Goal: Task Accomplishment & Management: Manage account settings

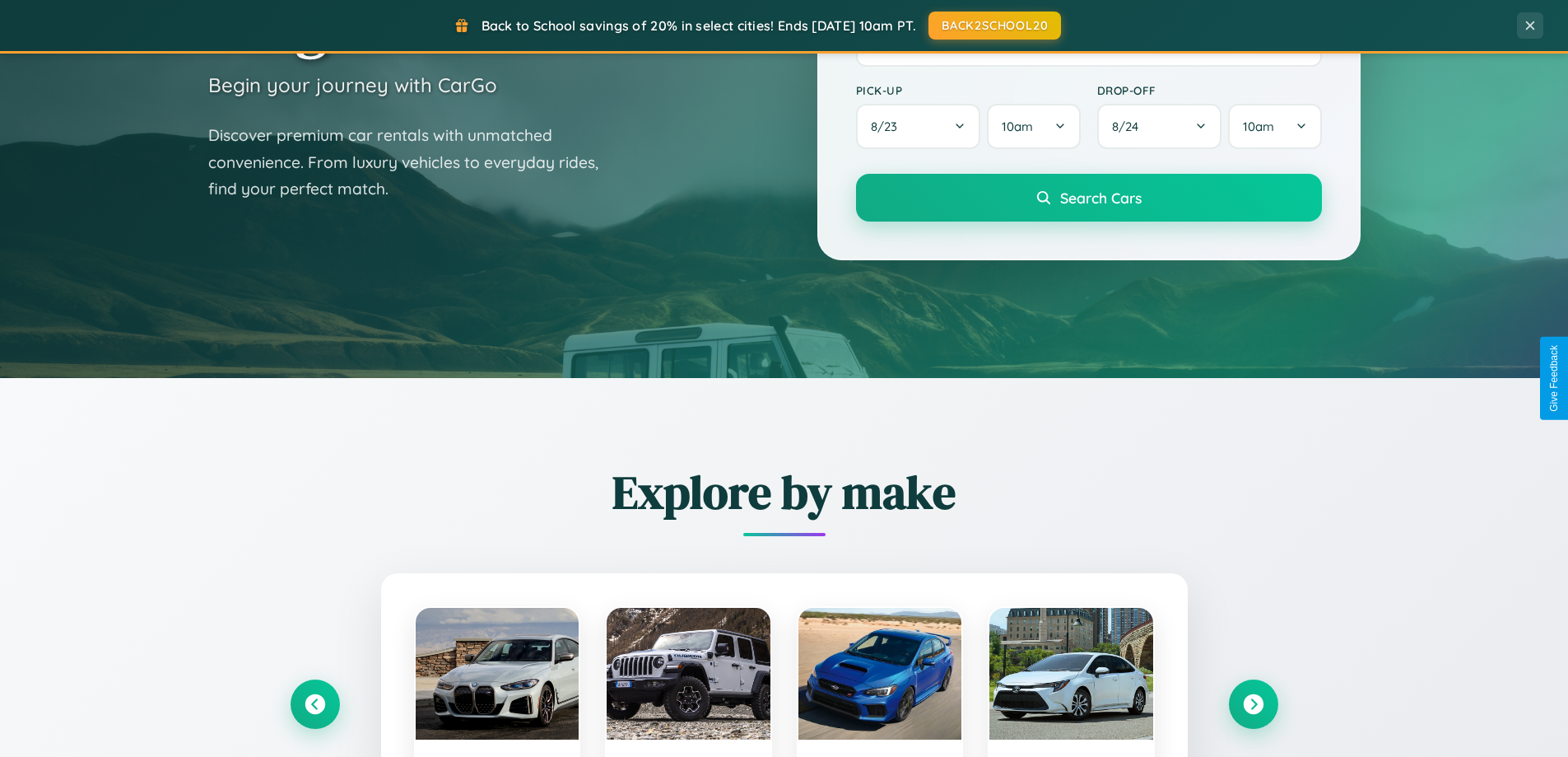
scroll to position [1133, 0]
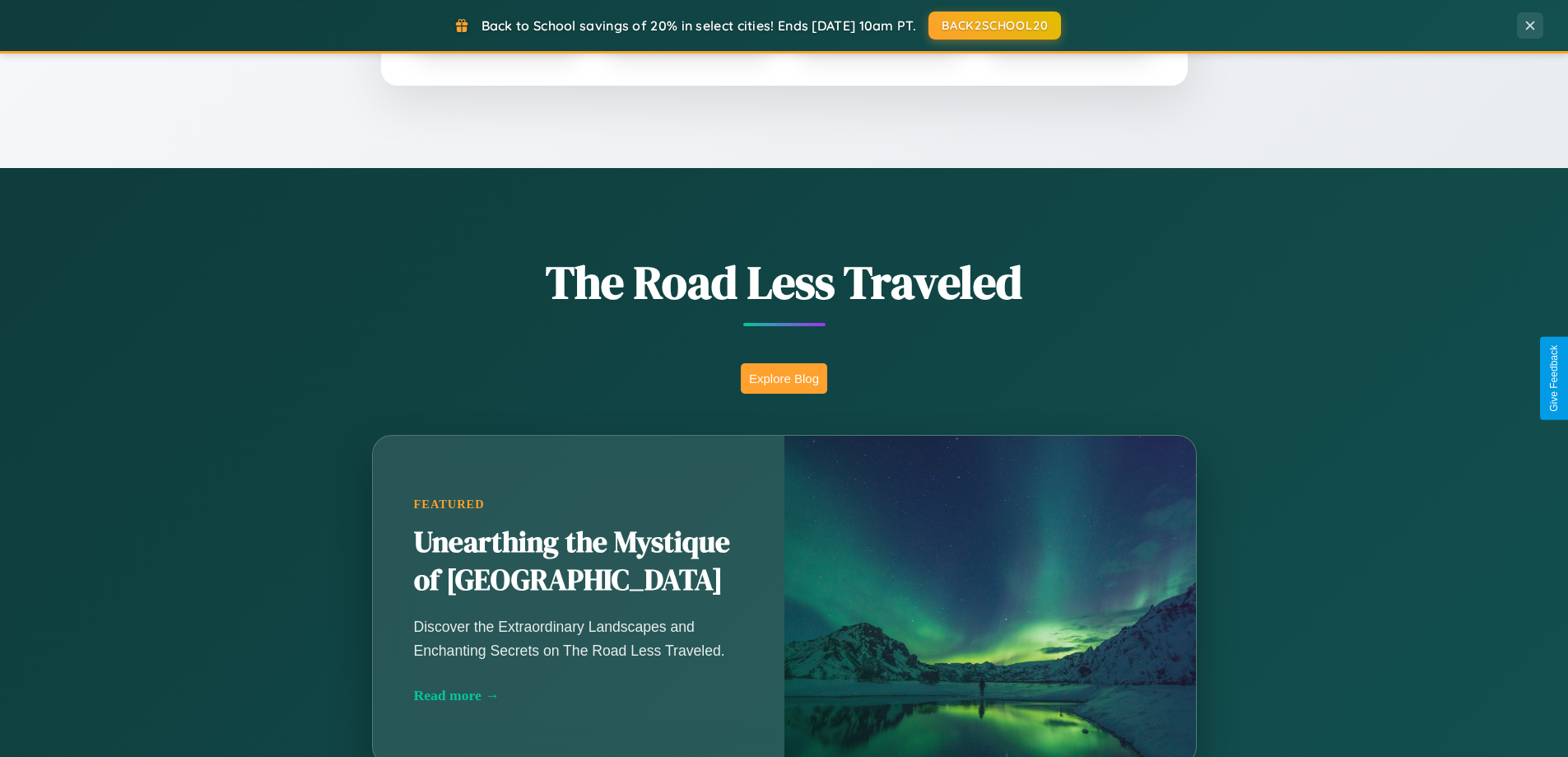
click at [784, 378] on button "Explore Blog" at bounding box center [784, 378] width 86 height 30
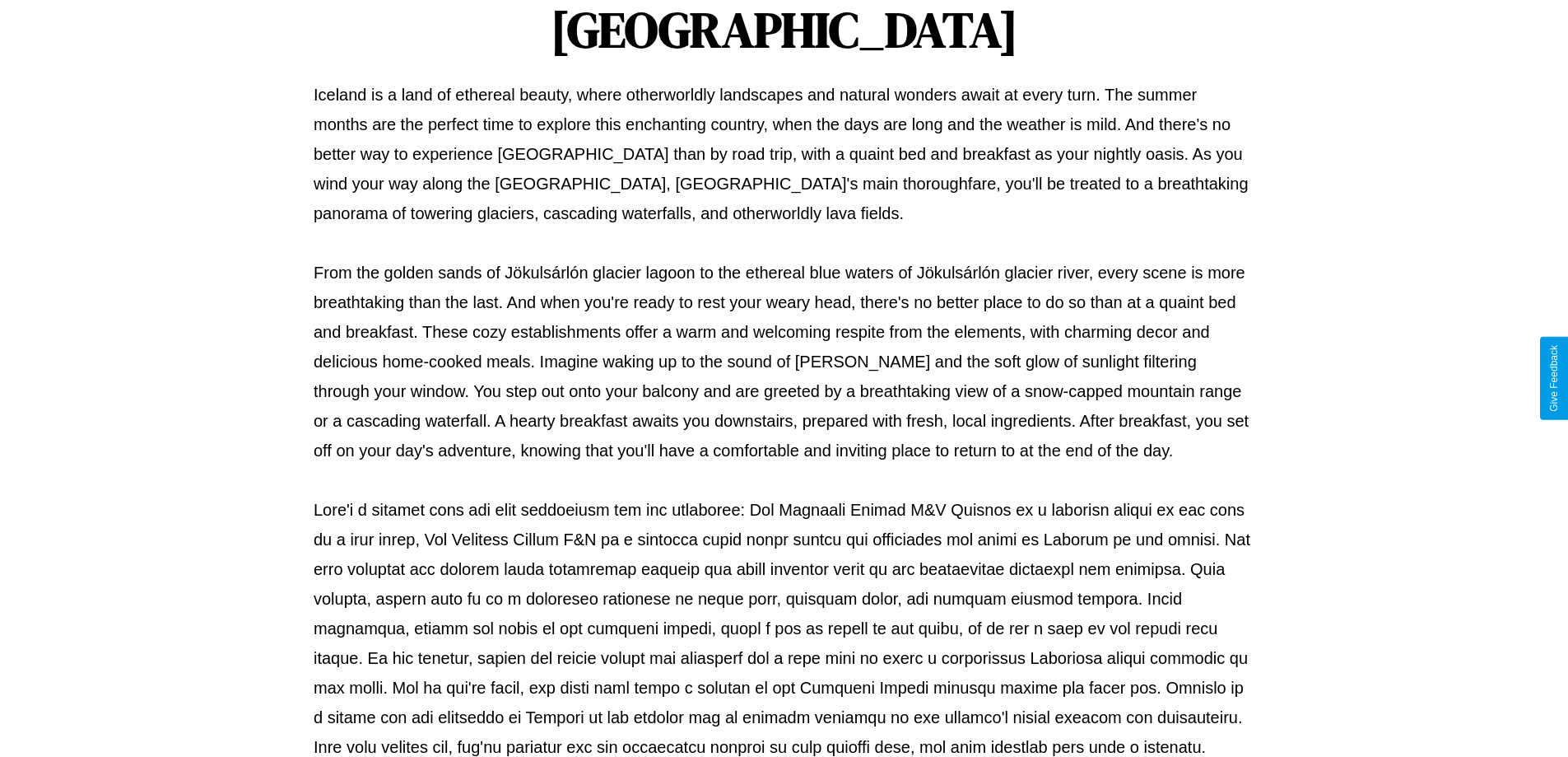
scroll to position [533, 0]
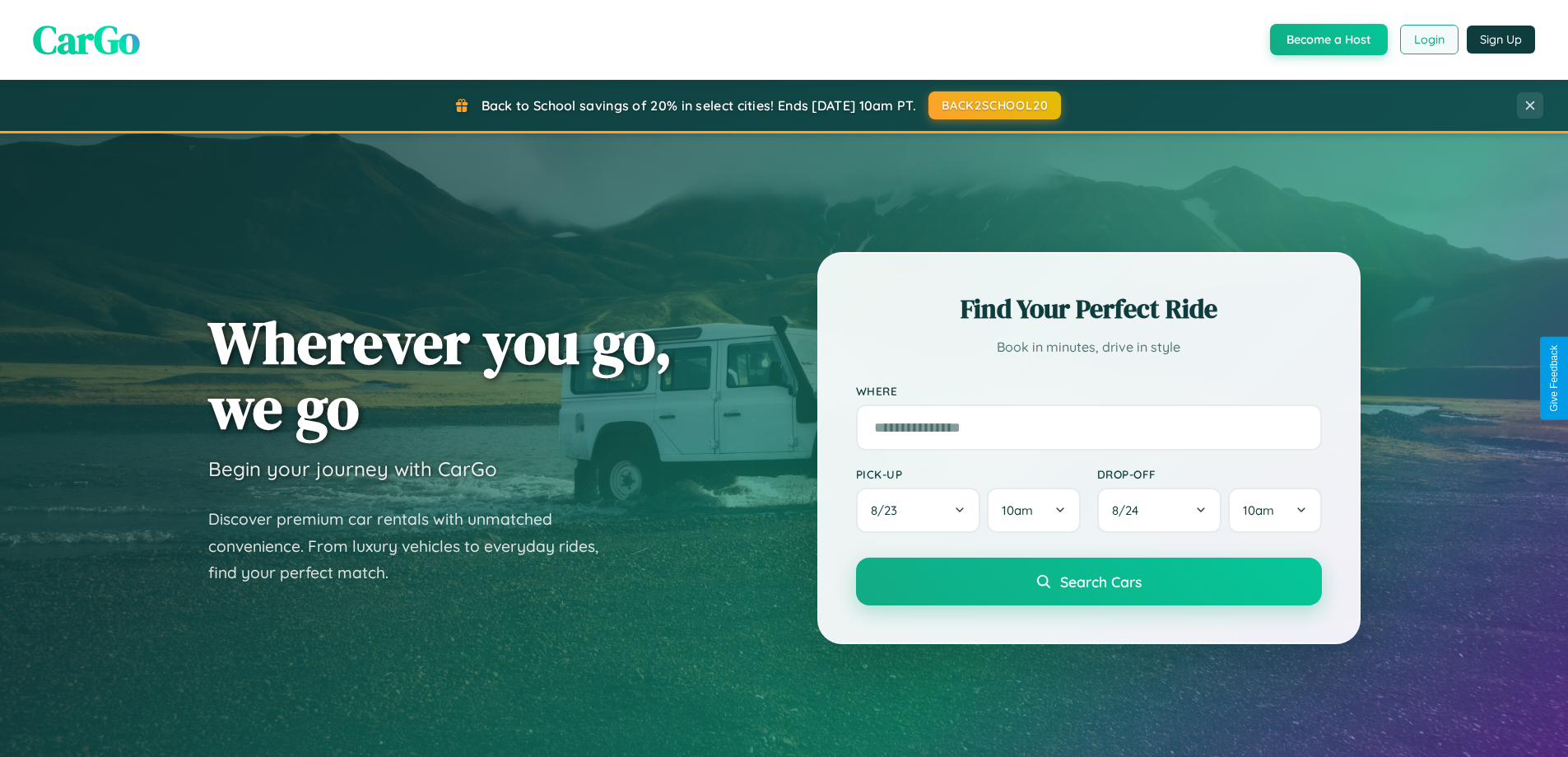
click at [1428, 40] on button "Login" at bounding box center [1429, 39] width 58 height 30
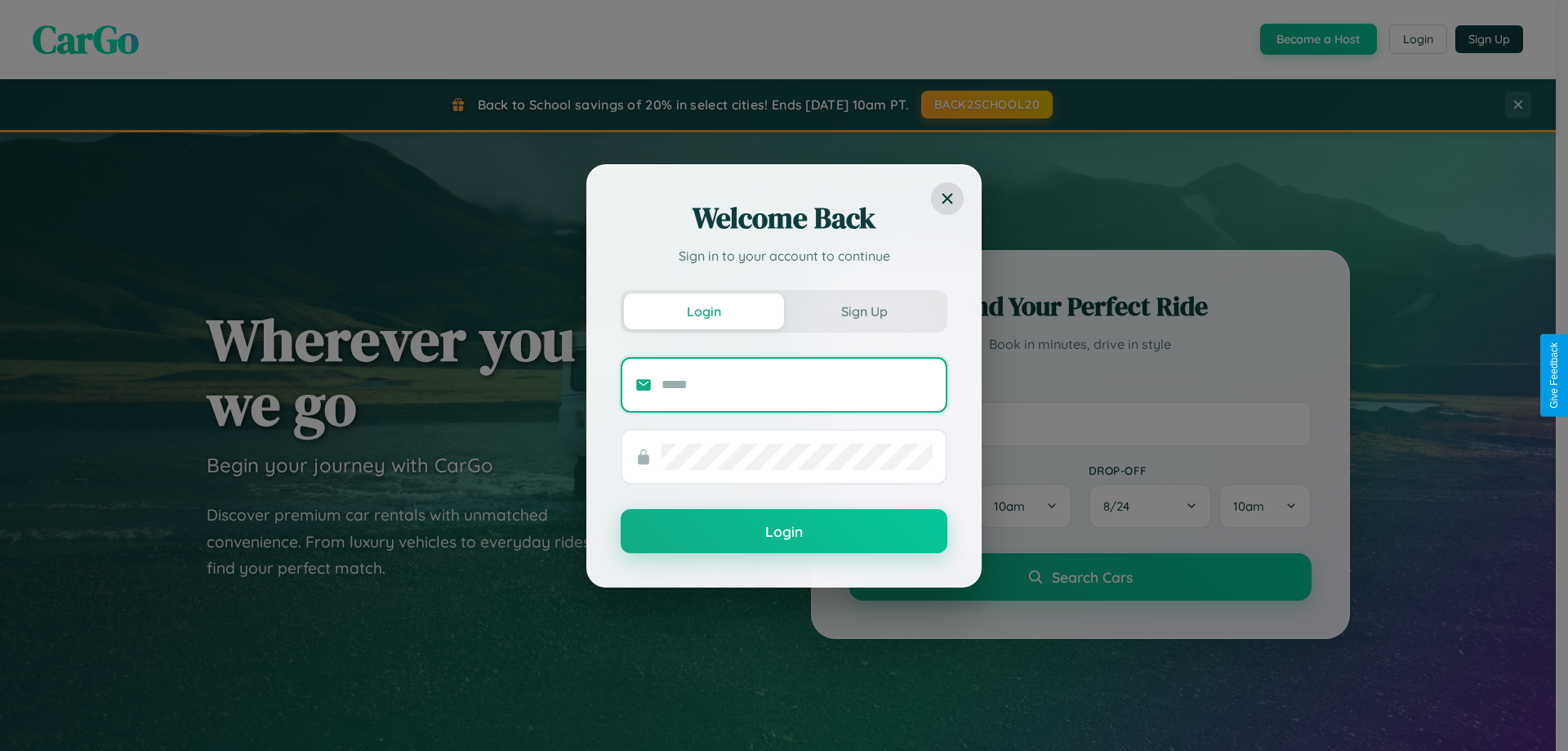
click at [797, 384] on input "text" at bounding box center [797, 384] width 271 height 26
type input "**********"
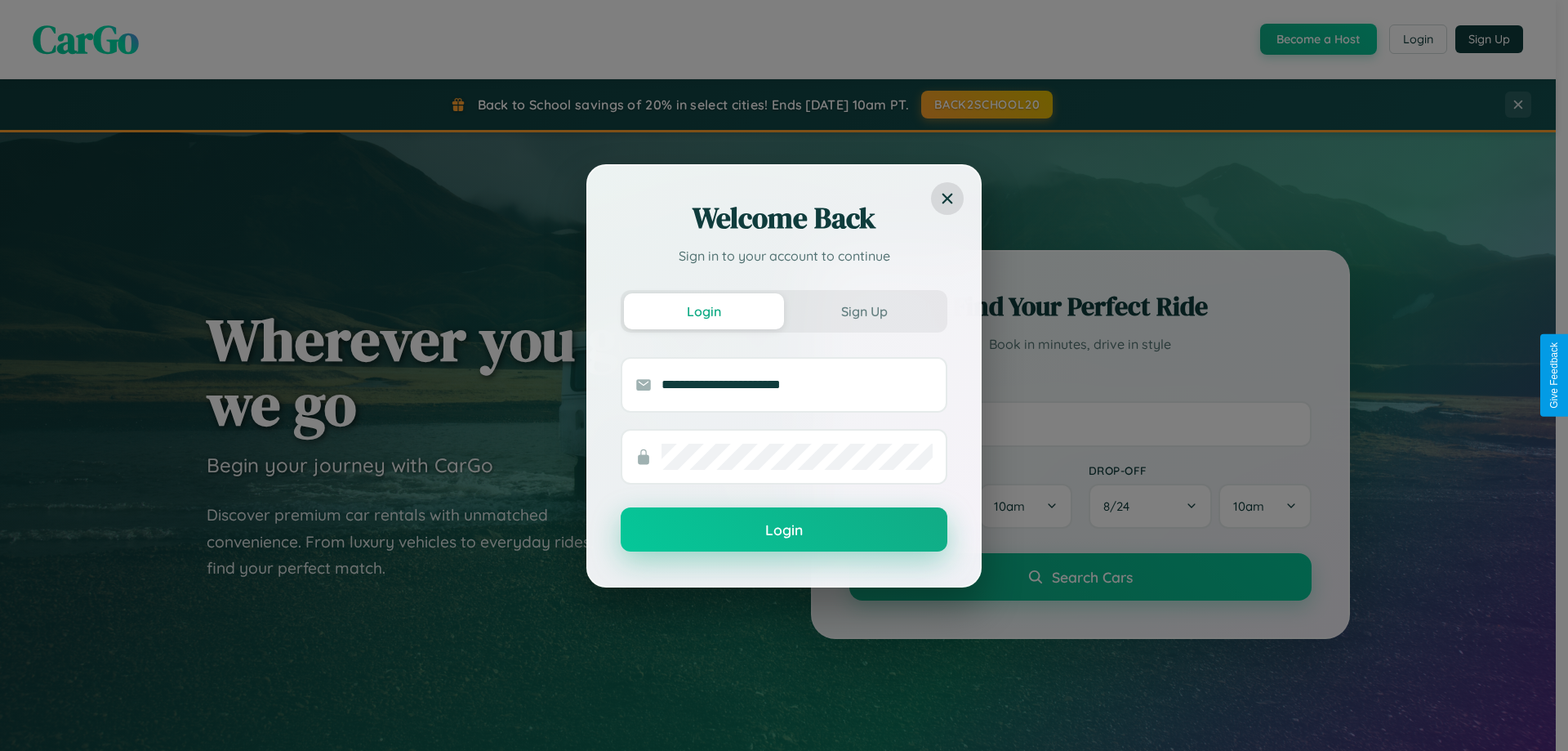
click at [784, 530] on button "Login" at bounding box center [784, 529] width 326 height 44
